Goal: Information Seeking & Learning: Find specific fact

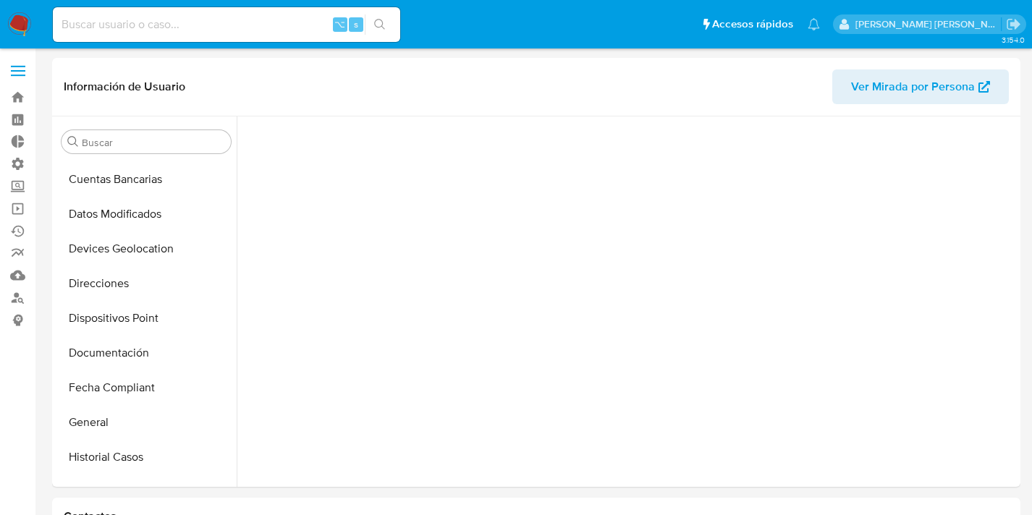
click at [188, 20] on input at bounding box center [226, 24] width 347 height 19
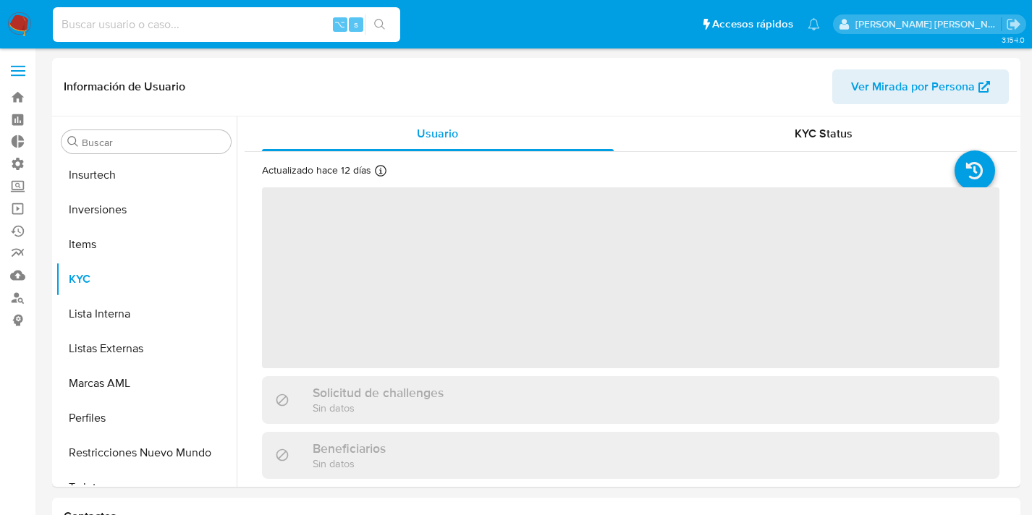
scroll to position [681, 0]
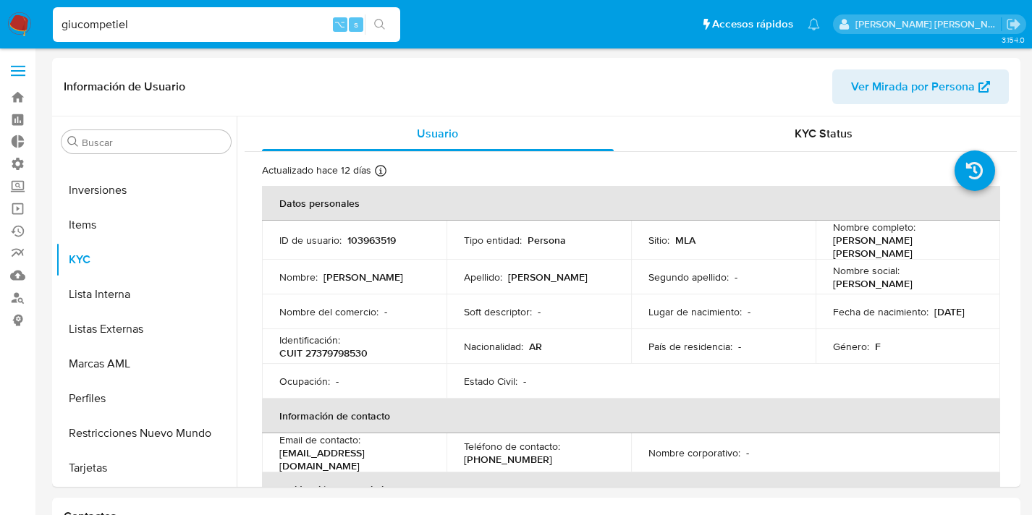
type input "giucompetiell"
select select "10"
type input "giucompetiell"
click at [195, 41] on div "giucompetiell ⌥ s" at bounding box center [226, 24] width 347 height 35
click at [195, 25] on input "giucompetiell" at bounding box center [226, 24] width 347 height 19
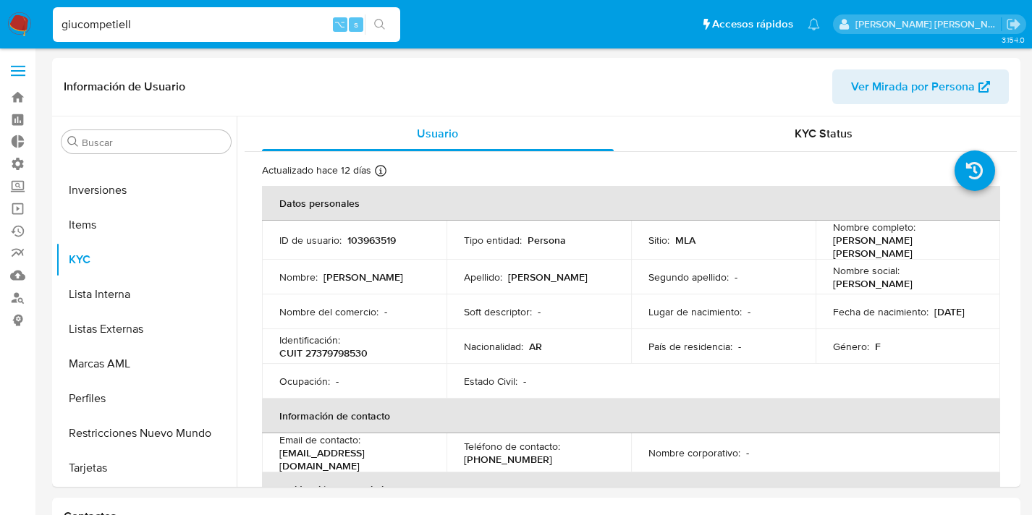
click at [195, 25] on input "giucompetiell" at bounding box center [226, 24] width 347 height 19
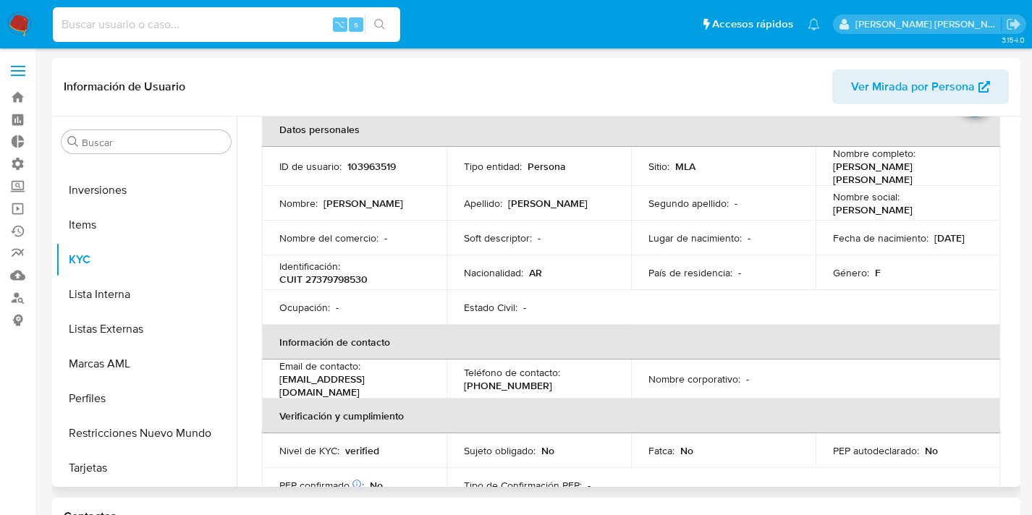
scroll to position [183, 0]
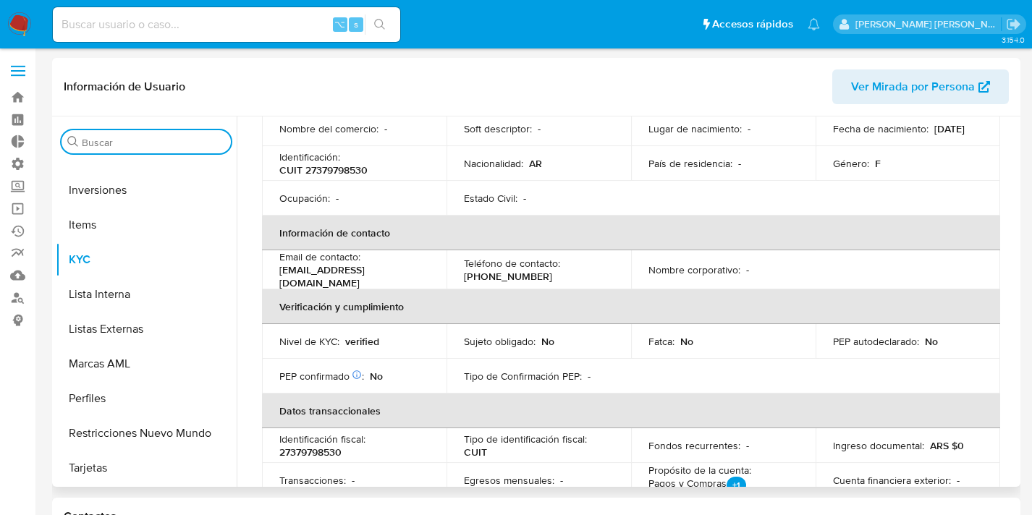
click at [169, 136] on input "Buscar" at bounding box center [153, 142] width 143 height 13
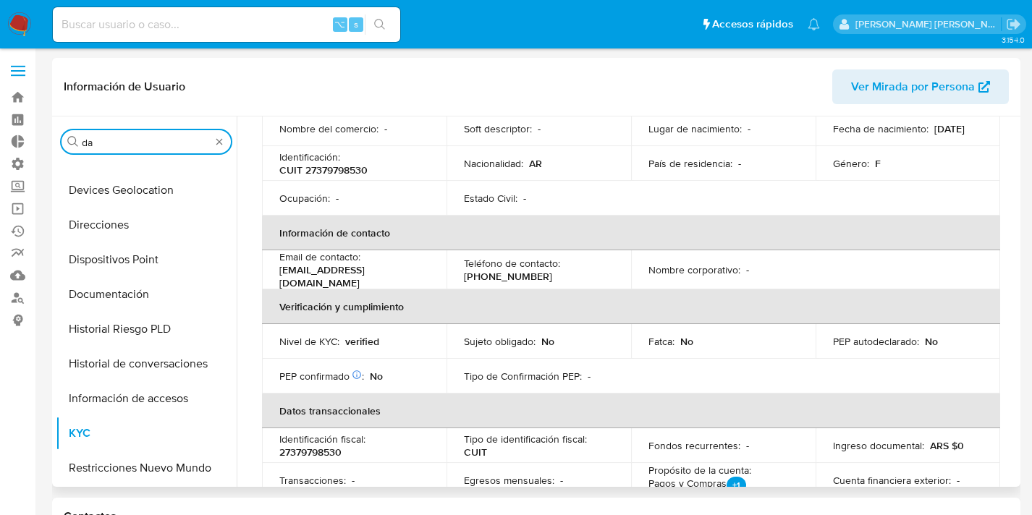
scroll to position [0, 0]
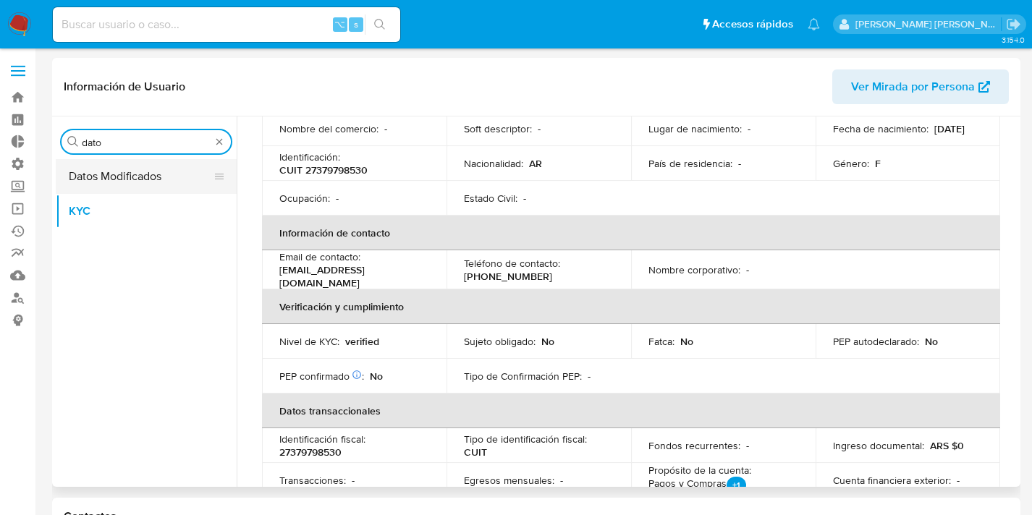
type input "dato"
click at [161, 169] on button "Datos Modificados" at bounding box center [140, 176] width 169 height 35
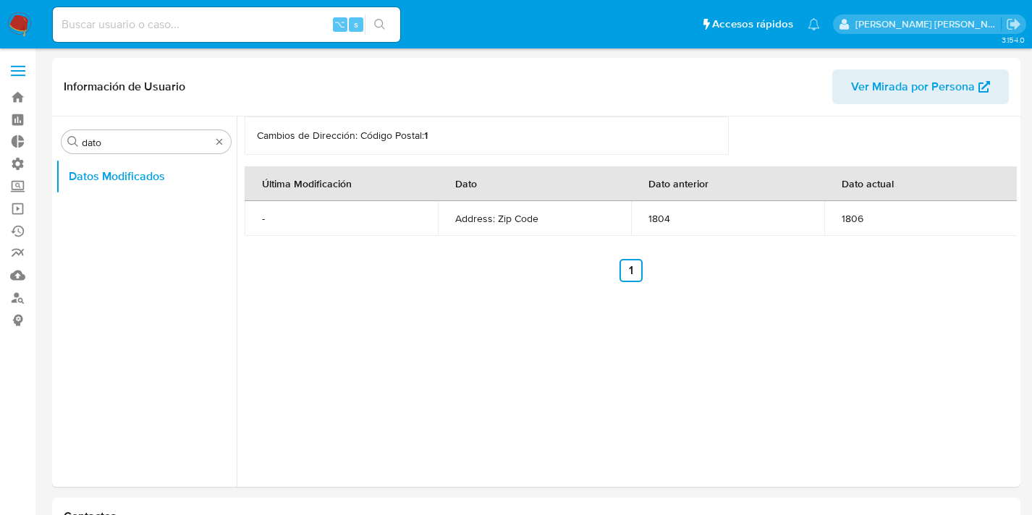
click at [11, 14] on img at bounding box center [19, 24] width 25 height 25
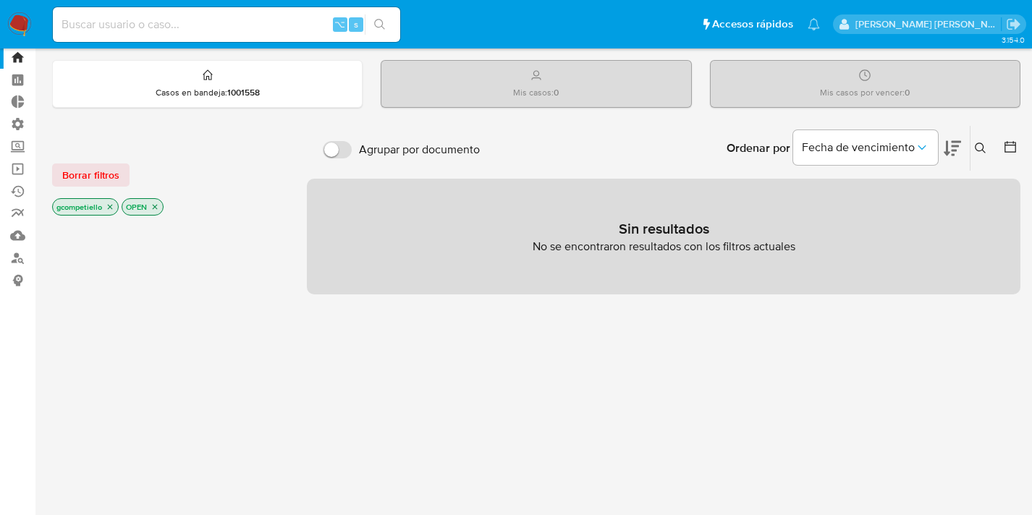
scroll to position [35, 0]
